Goal: Find contact information

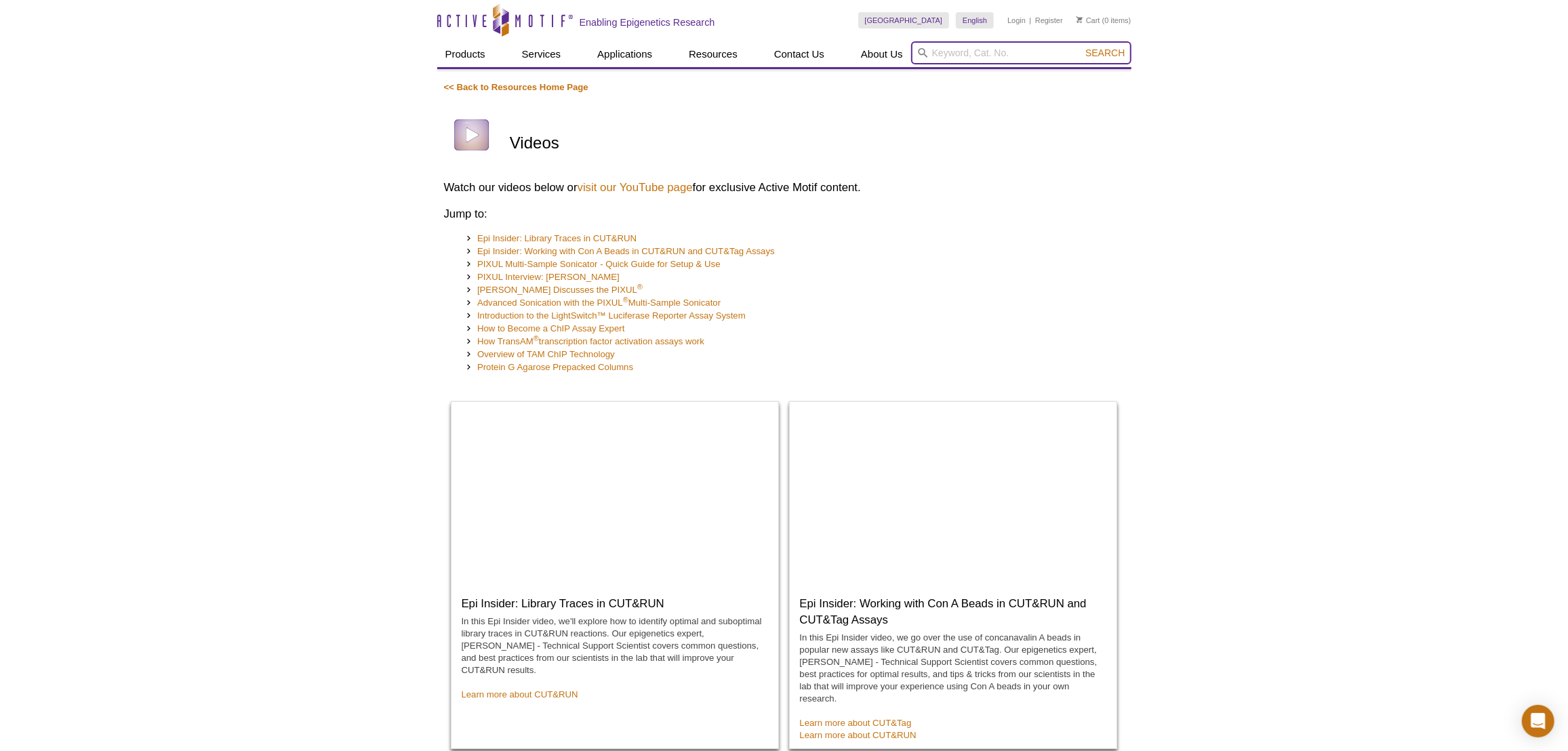
click at [935, 56] on input "search" at bounding box center [1021, 53] width 221 height 23
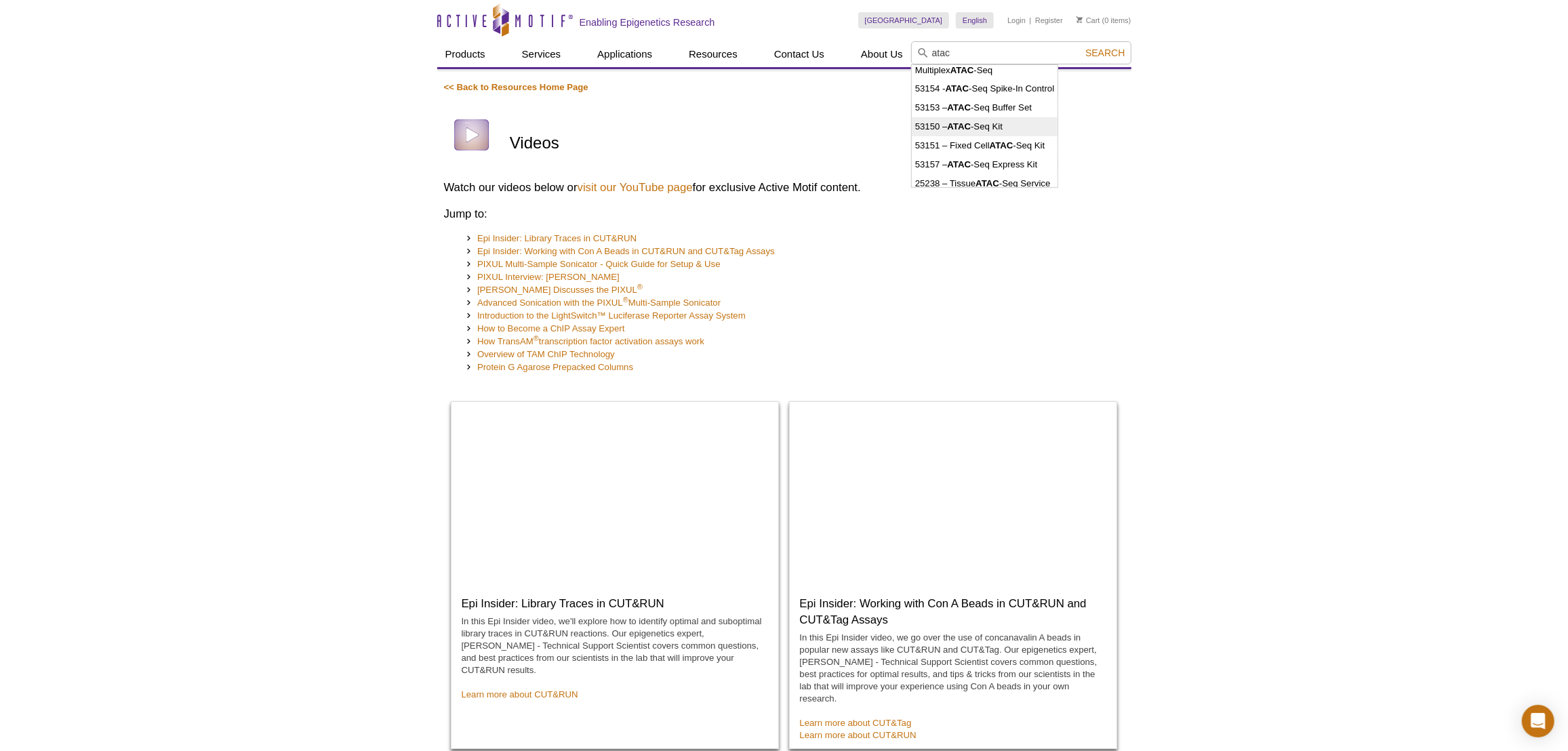
click at [979, 127] on li "53150 – ATAC -Seq Kit" at bounding box center [984, 127] width 146 height 19
type input "53150 – ATAC-Seq Kit"
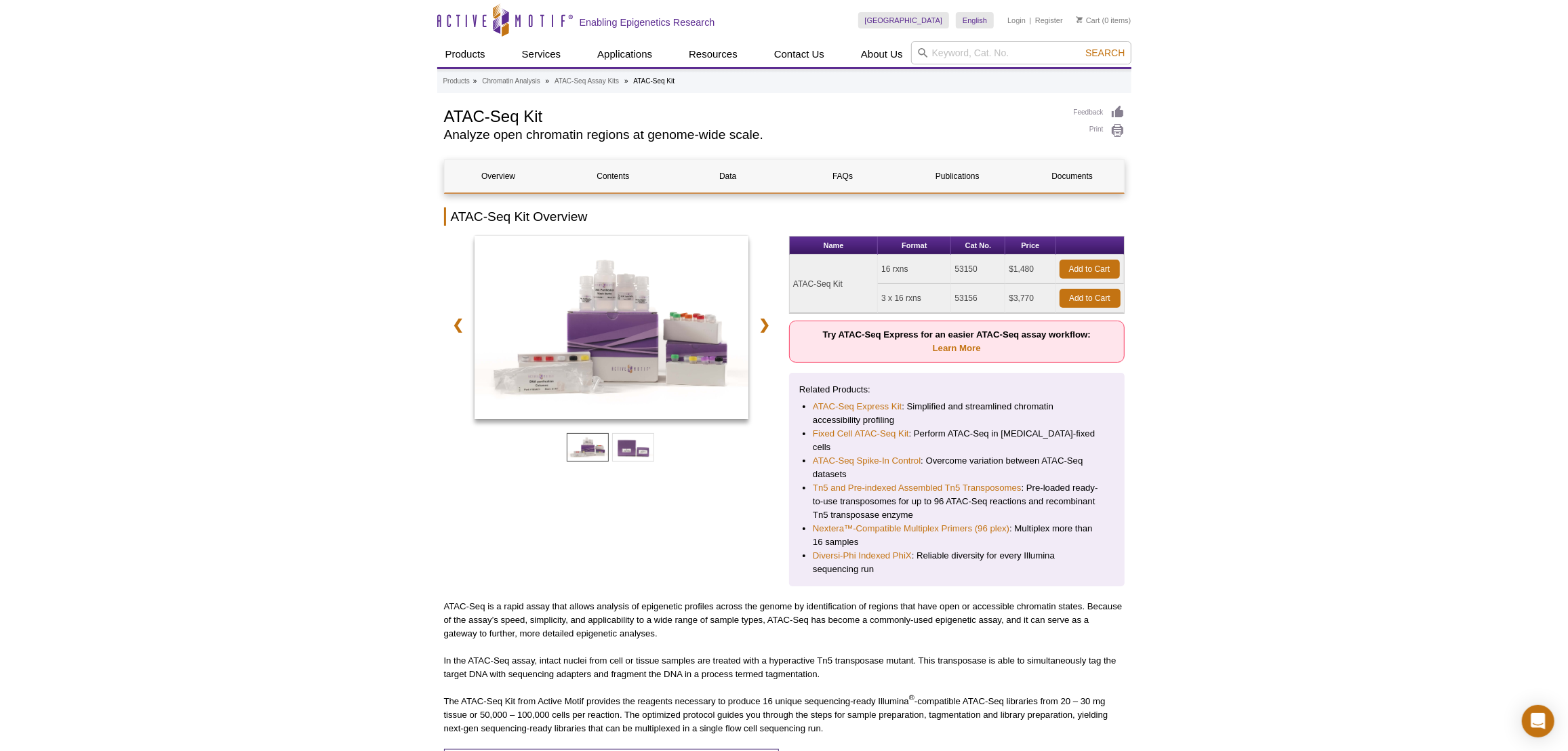
click at [968, 263] on td "53150" at bounding box center [978, 269] width 54 height 29
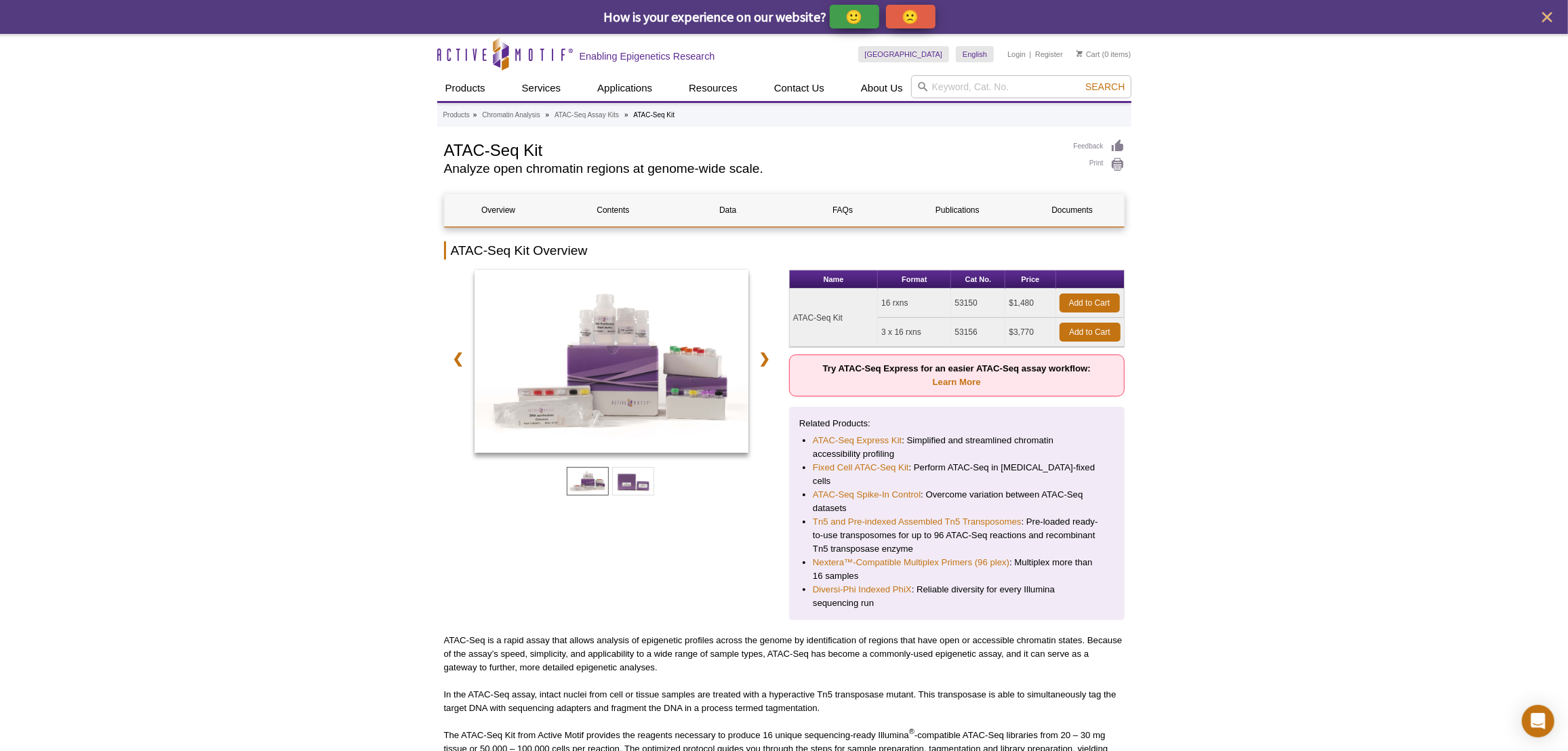
copy td "53150"
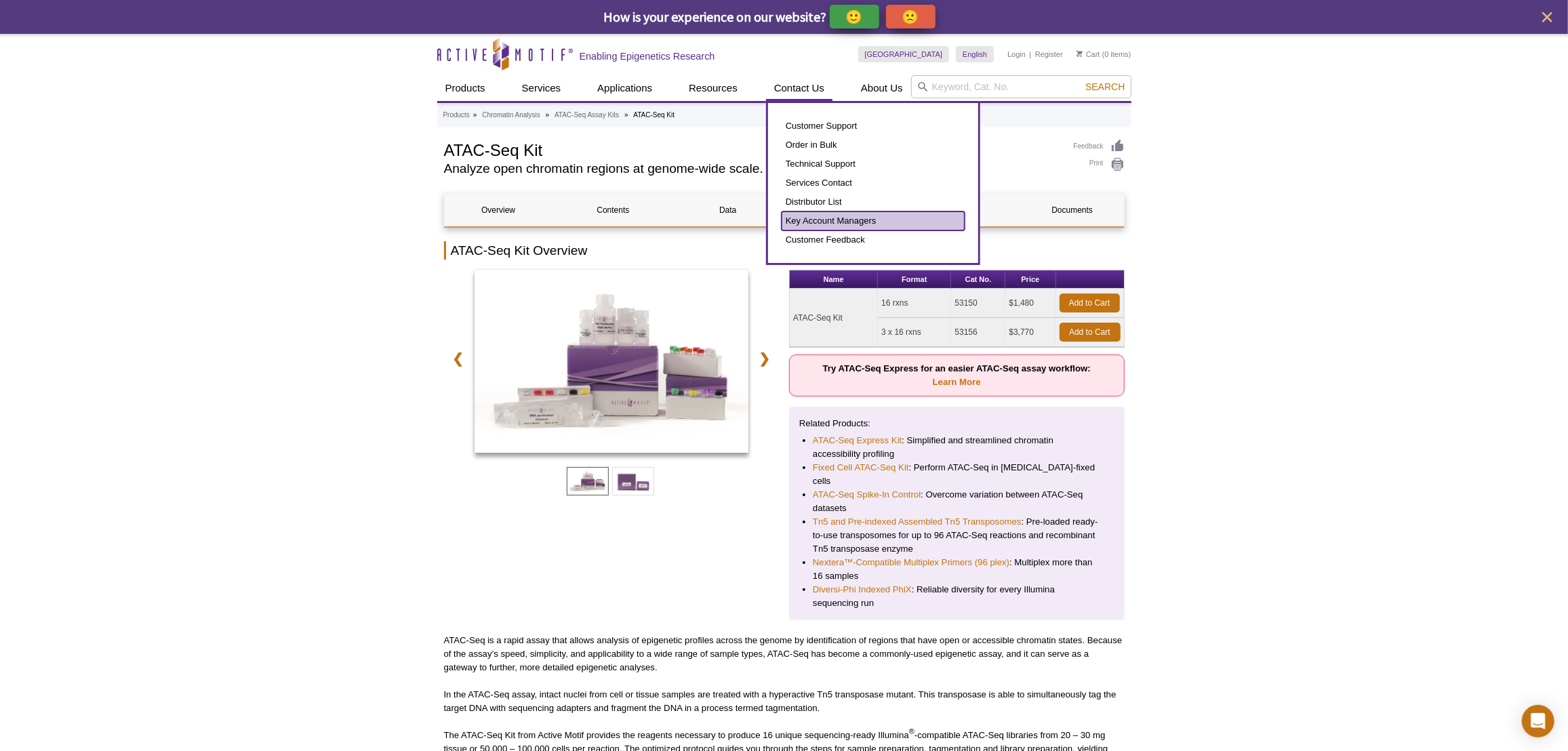
click at [818, 216] on link "Key Account Managers" at bounding box center [874, 221] width 183 height 19
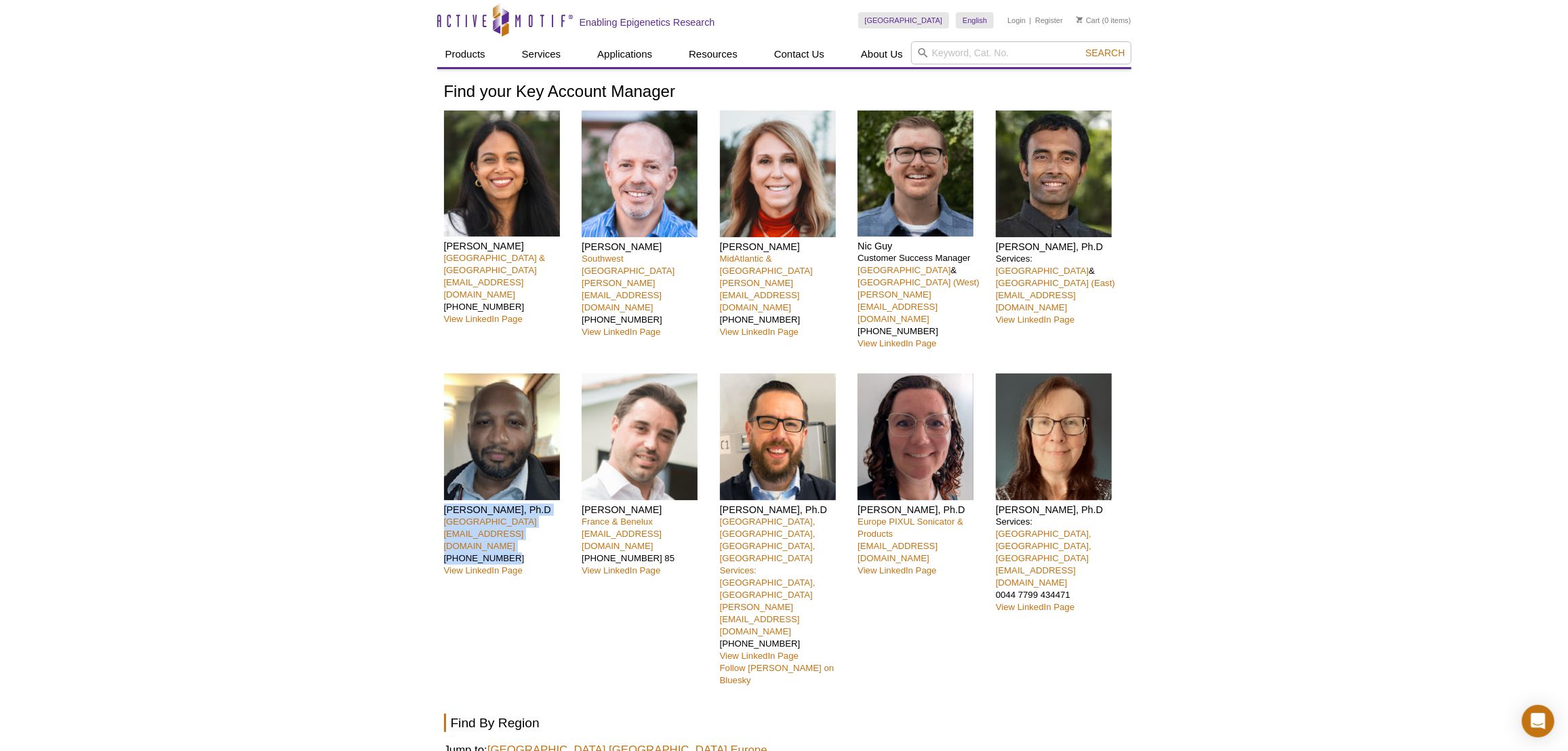
drag, startPoint x: 441, startPoint y: 470, endPoint x: 498, endPoint y: 505, distance: 66.9
copy div "[PERSON_NAME], Ph.D Northeast United States [EMAIL_ADDRESS][DOMAIN_NAME] [PHONE…"
